Goal: Find specific page/section: Find specific page/section

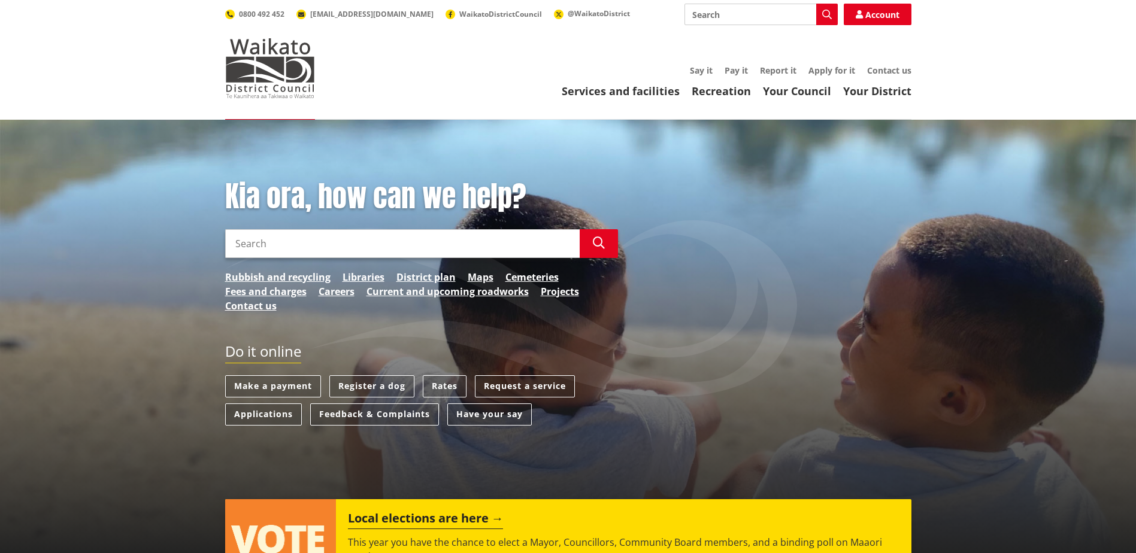
click at [732, 12] on input "Search" at bounding box center [760, 15] width 153 height 22
type input "GIS"
drag, startPoint x: 681, startPoint y: 156, endPoint x: 481, endPoint y: 279, distance: 234.4
click at [481, 279] on link "Maps" at bounding box center [481, 277] width 26 height 14
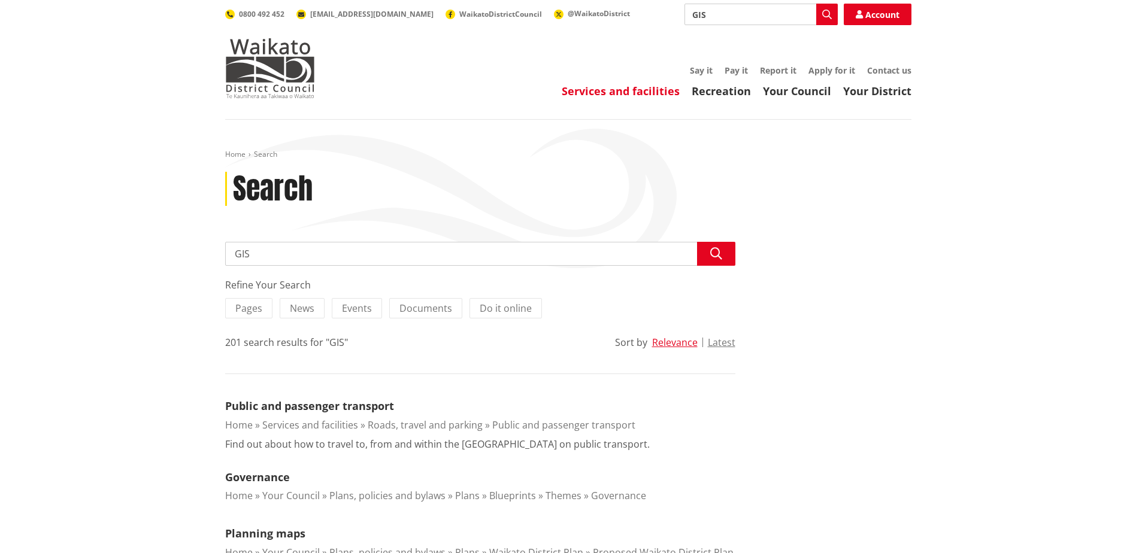
click at [643, 91] on link "Services and facilities" at bounding box center [621, 91] width 118 height 14
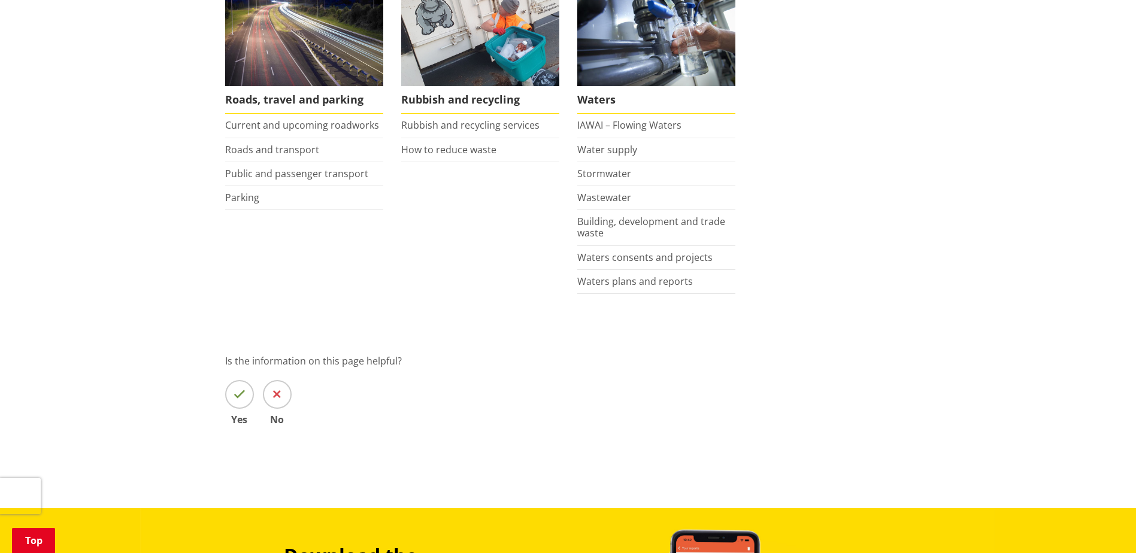
scroll to position [838, 0]
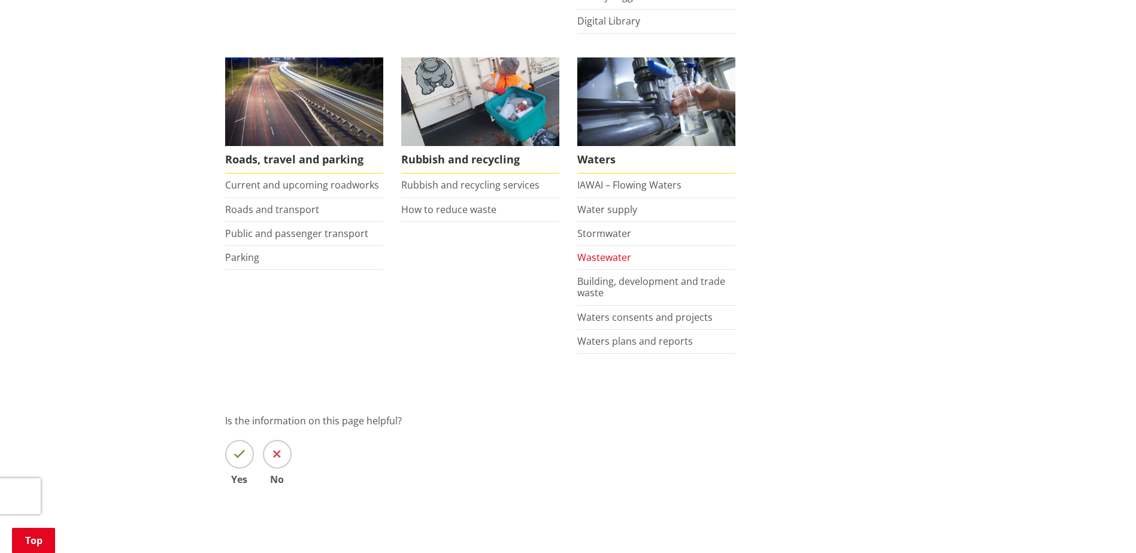
click at [608, 253] on link "Wastewater" at bounding box center [604, 257] width 54 height 13
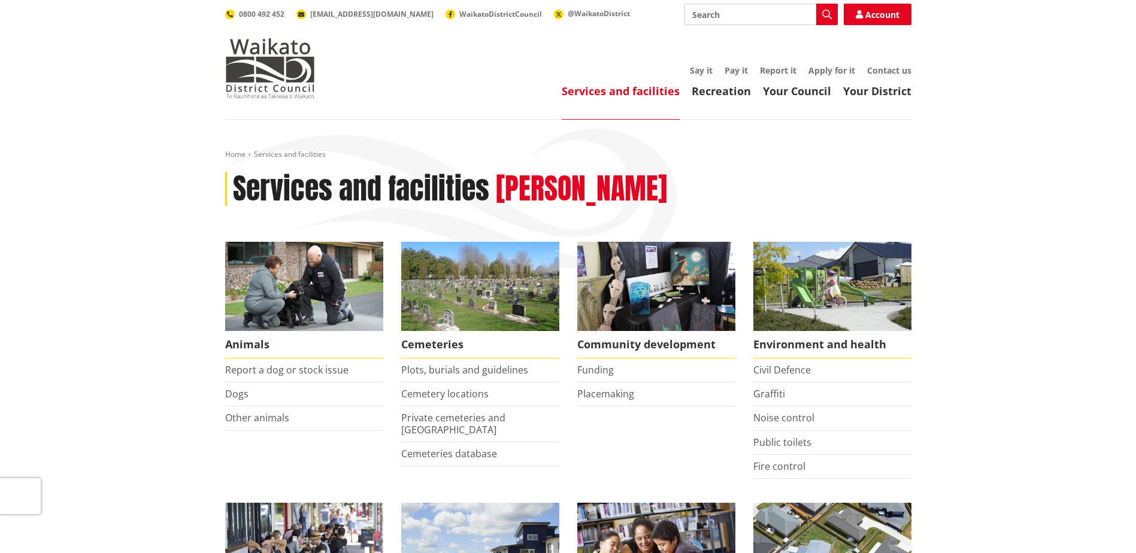
scroll to position [838, 0]
